Goal: Task Accomplishment & Management: Manage account settings

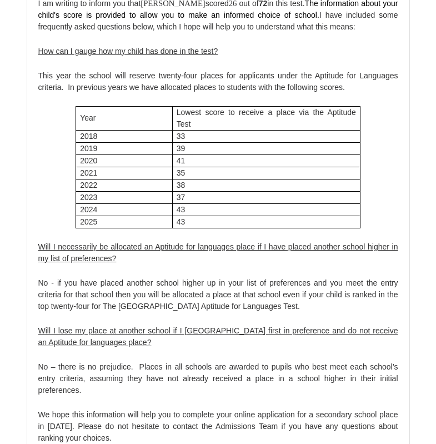
scroll to position [6608, 0]
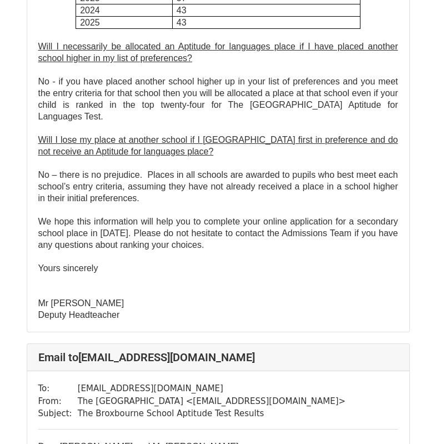
scroll to position [500, 0]
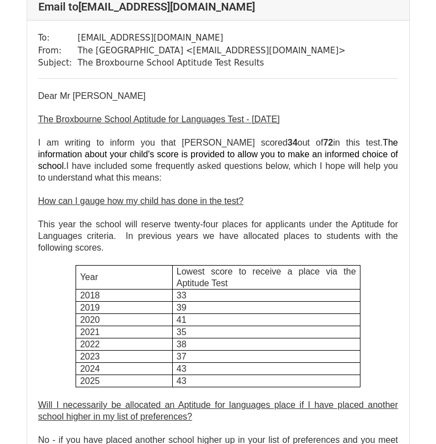
scroll to position [34693, 0]
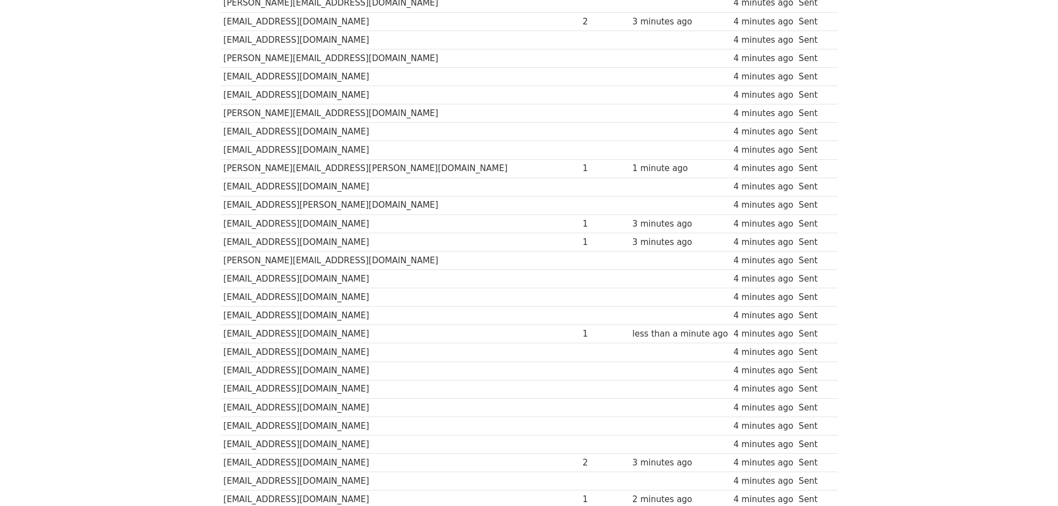
scroll to position [6265, 0]
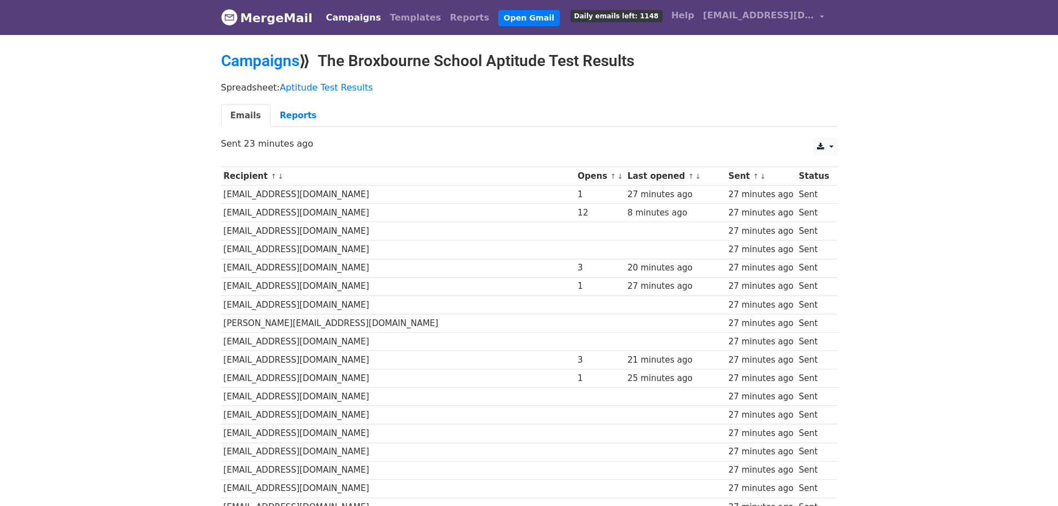
click at [695, 175] on link "↓" at bounding box center [698, 176] width 6 height 8
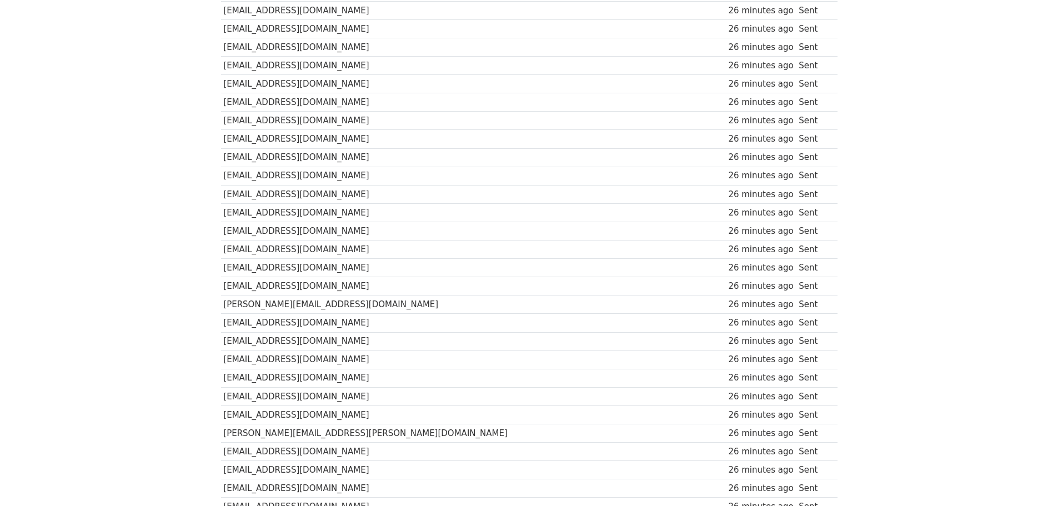
scroll to position [5543, 0]
